Goal: Transaction & Acquisition: Purchase product/service

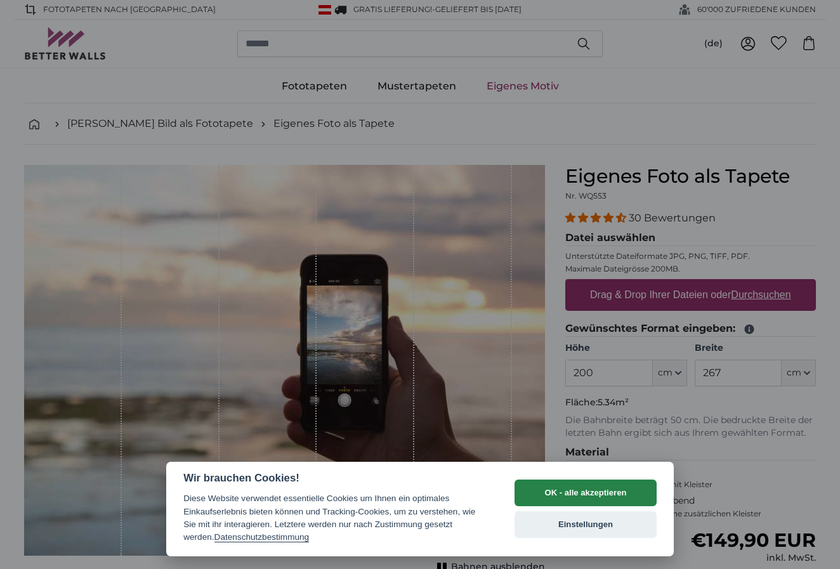
click at [571, 491] on button "OK - alle akzeptieren" at bounding box center [585, 492] width 142 height 27
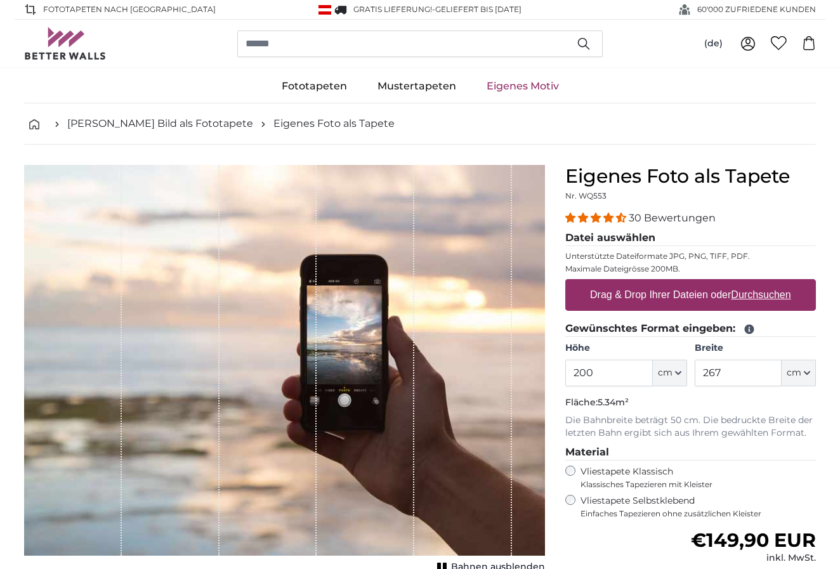
click at [671, 377] on span "cm" at bounding box center [665, 373] width 15 height 13
click at [671, 375] on button "cm" at bounding box center [669, 373] width 34 height 27
click at [671, 375] on span "cm" at bounding box center [665, 373] width 15 height 13
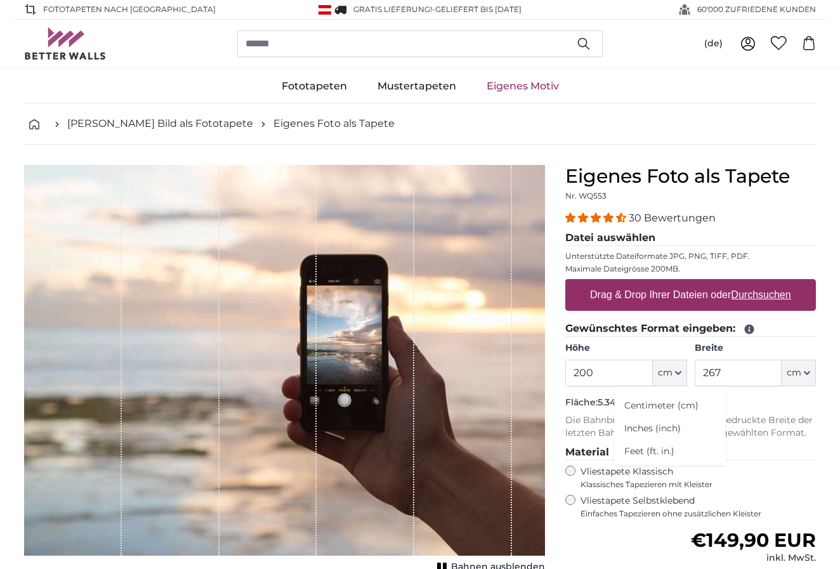
click at [671, 375] on span "cm" at bounding box center [665, 373] width 15 height 13
click at [675, 372] on icon "button" at bounding box center [678, 373] width 6 height 6
click at [607, 375] on input "200" at bounding box center [608, 373] width 87 height 27
drag, startPoint x: 610, startPoint y: 374, endPoint x: 490, endPoint y: 367, distance: 120.7
click at [490, 367] on product-detail "Abbrechen Bild zuschneiden Bahnen ausblenden Eigenes Foto als Tapete Nr. WQ553 …" at bounding box center [420, 441] width 812 height 592
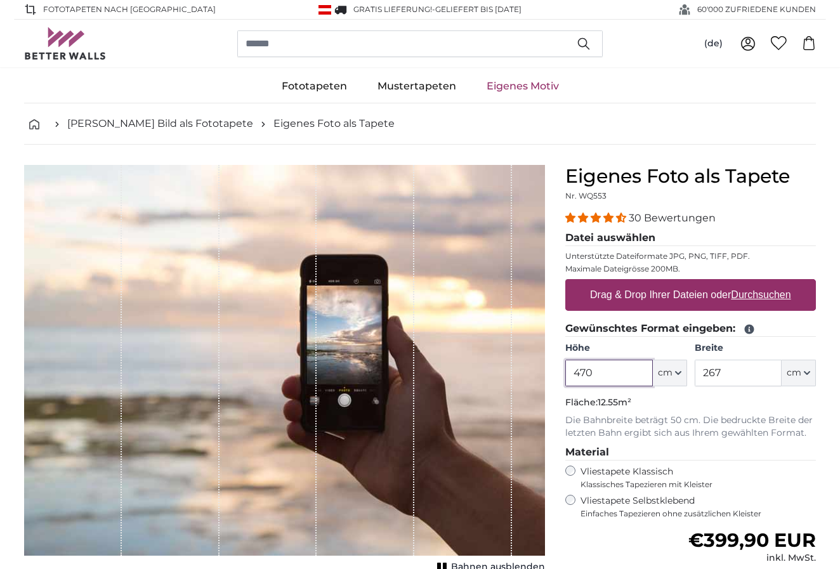
type input "470"
click at [739, 379] on input "267" at bounding box center [737, 373] width 87 height 27
drag, startPoint x: 743, startPoint y: 374, endPoint x: 636, endPoint y: 379, distance: 107.3
click at [636, 379] on div "Höhe 470 ft cm Centimeter (cm) Inches (inch) Feet (ft. in.) Breite 267 ft cm Ce…" at bounding box center [690, 364] width 250 height 44
type input "2"
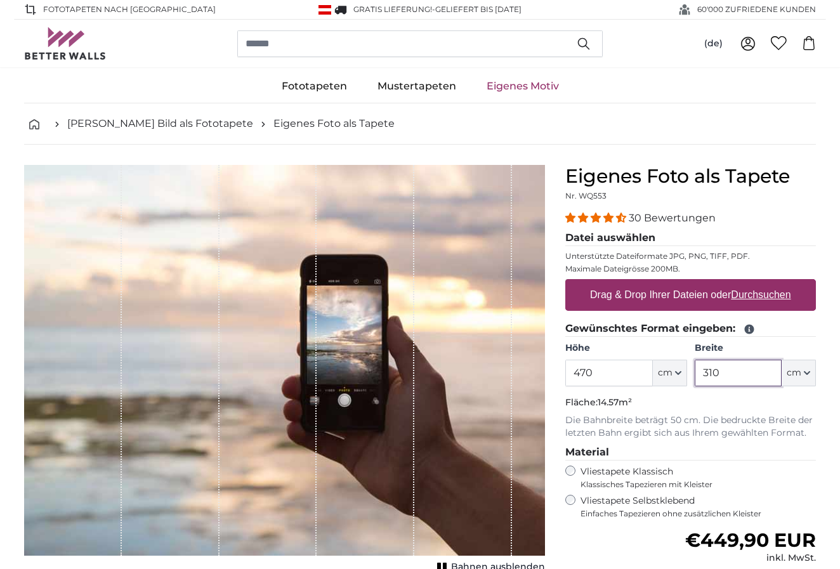
type input "310"
click at [620, 377] on input "470" at bounding box center [608, 373] width 87 height 27
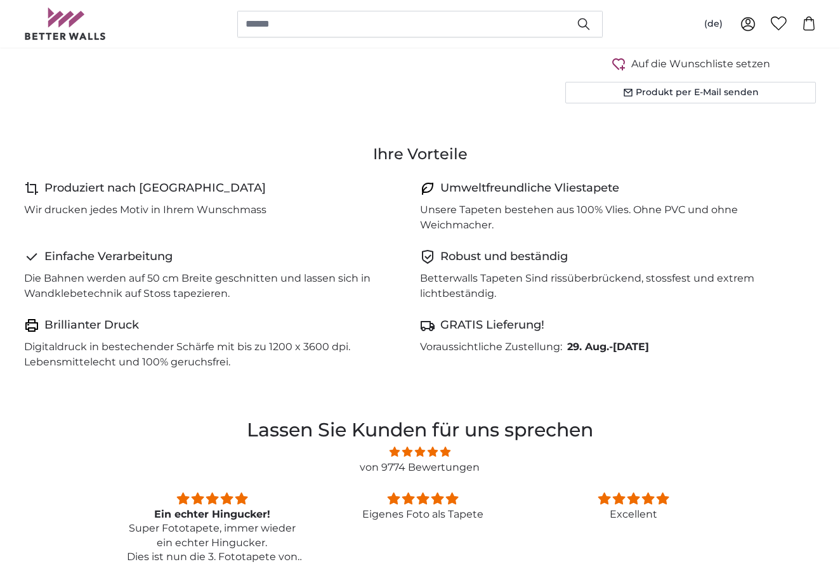
scroll to position [605, 1]
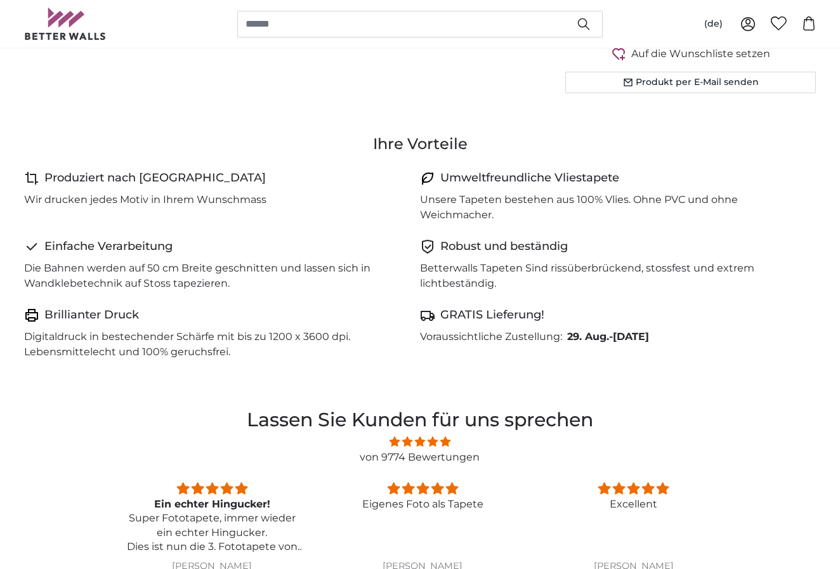
type input "470"
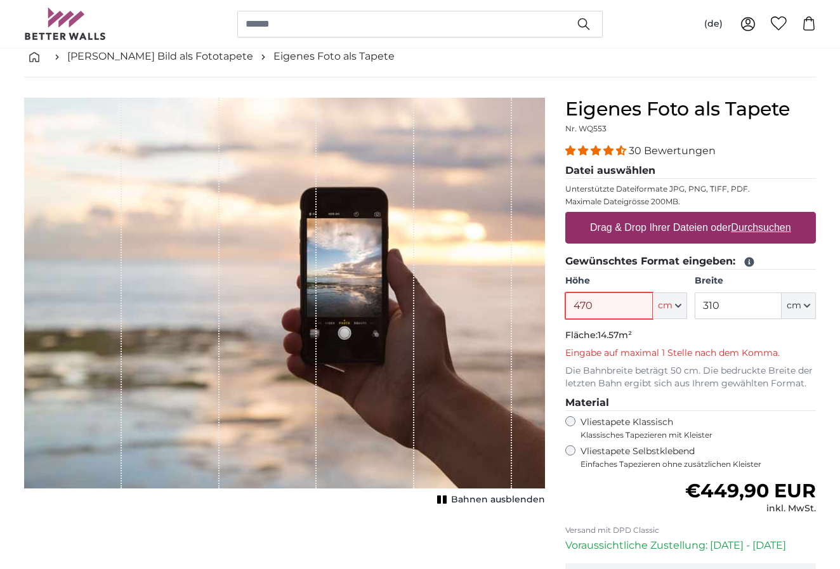
scroll to position [65, 0]
